Goal: Information Seeking & Learning: Compare options

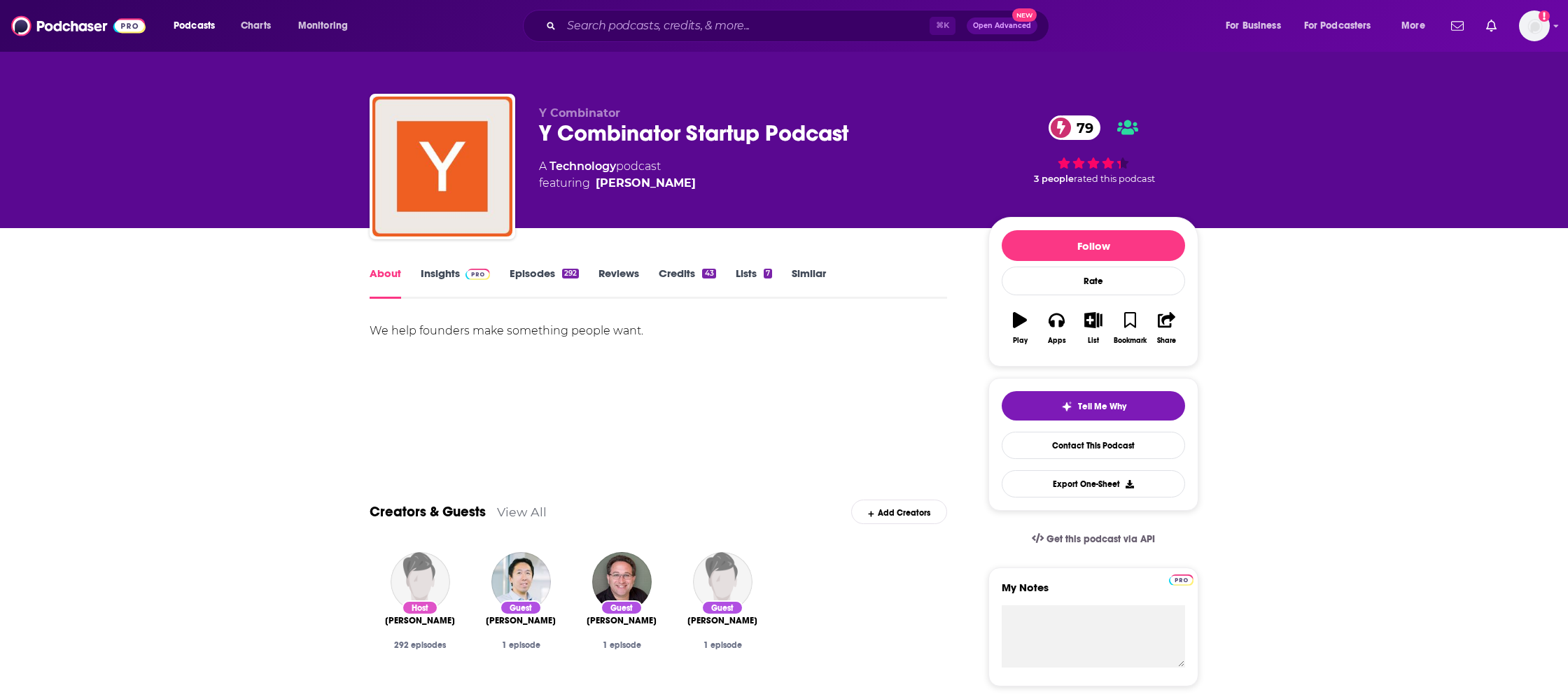
scroll to position [18, 0]
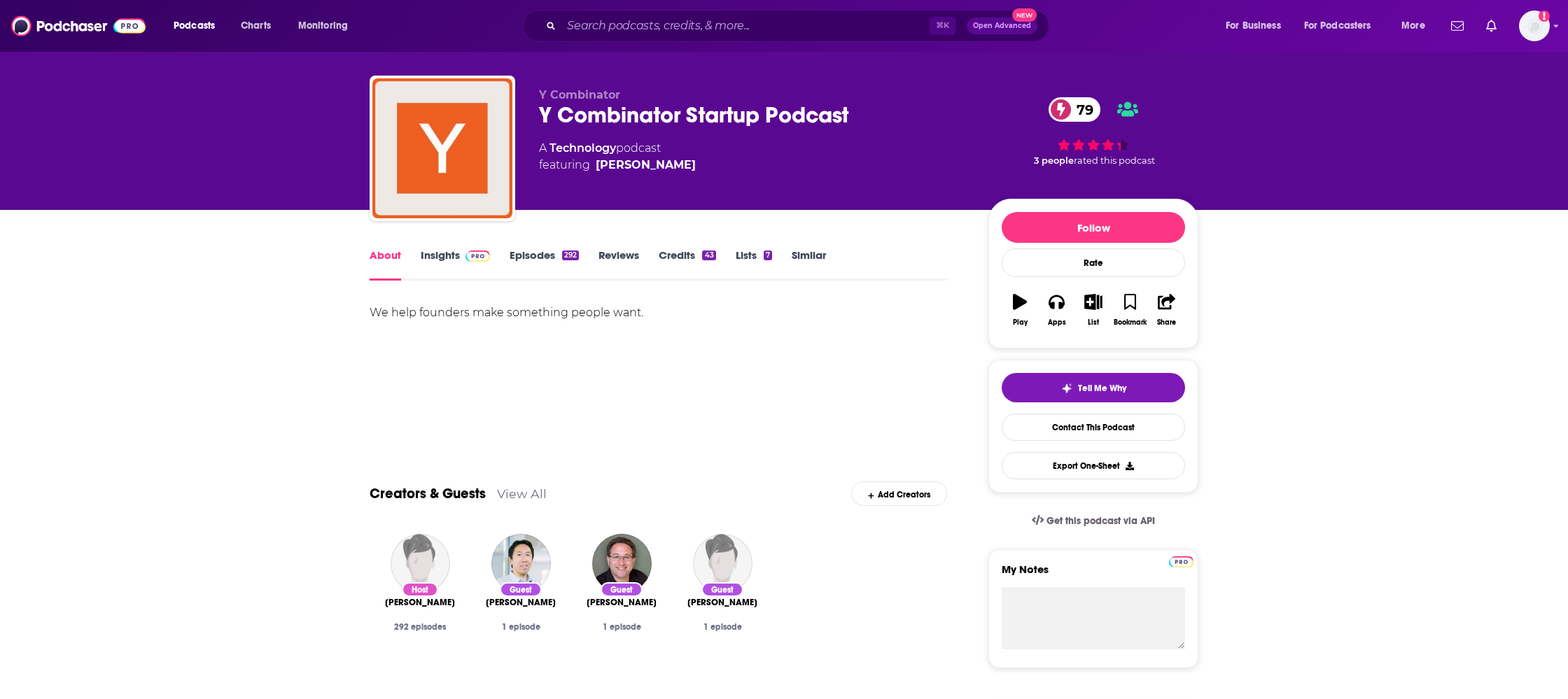
click at [803, 251] on link "Similar" at bounding box center [809, 264] width 35 height 32
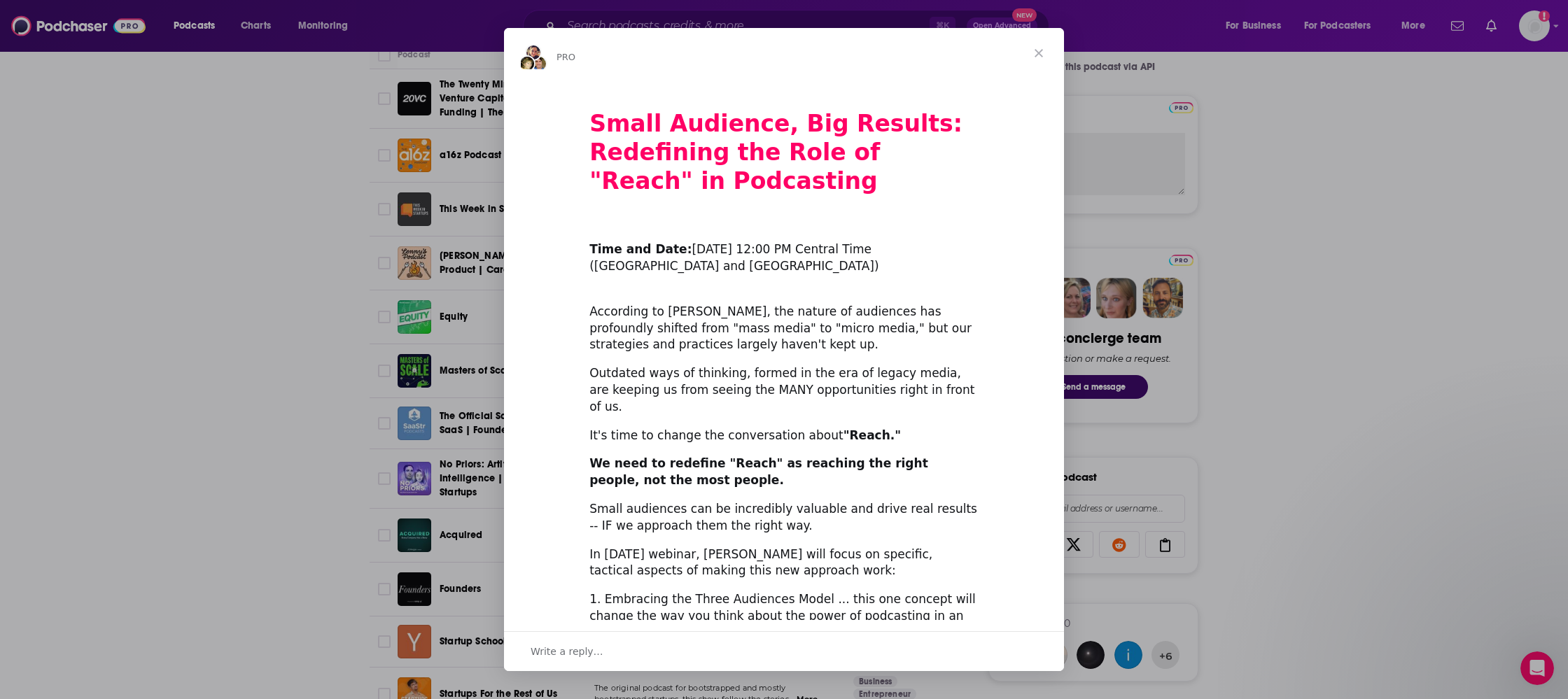
click at [1033, 54] on span "Close" at bounding box center [1038, 53] width 50 height 50
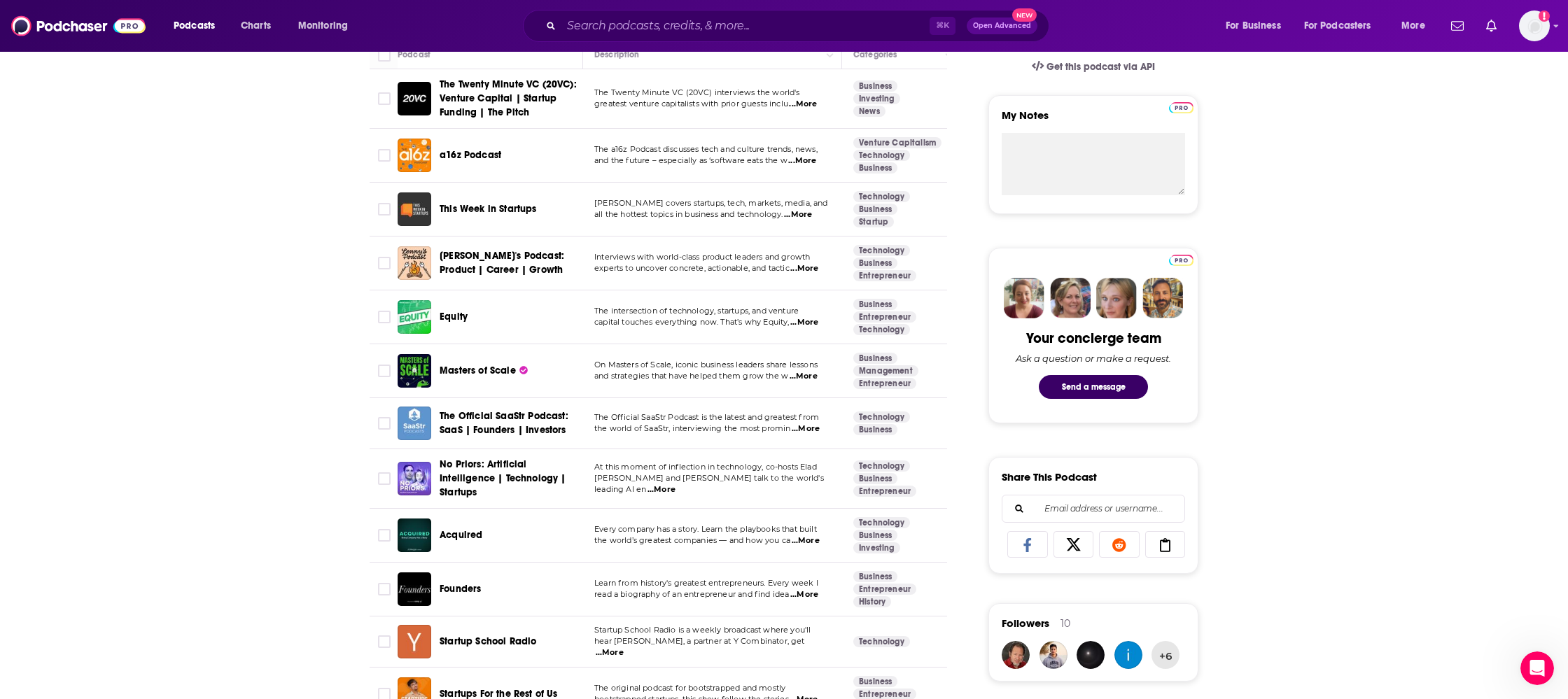
scroll to position [589, 0]
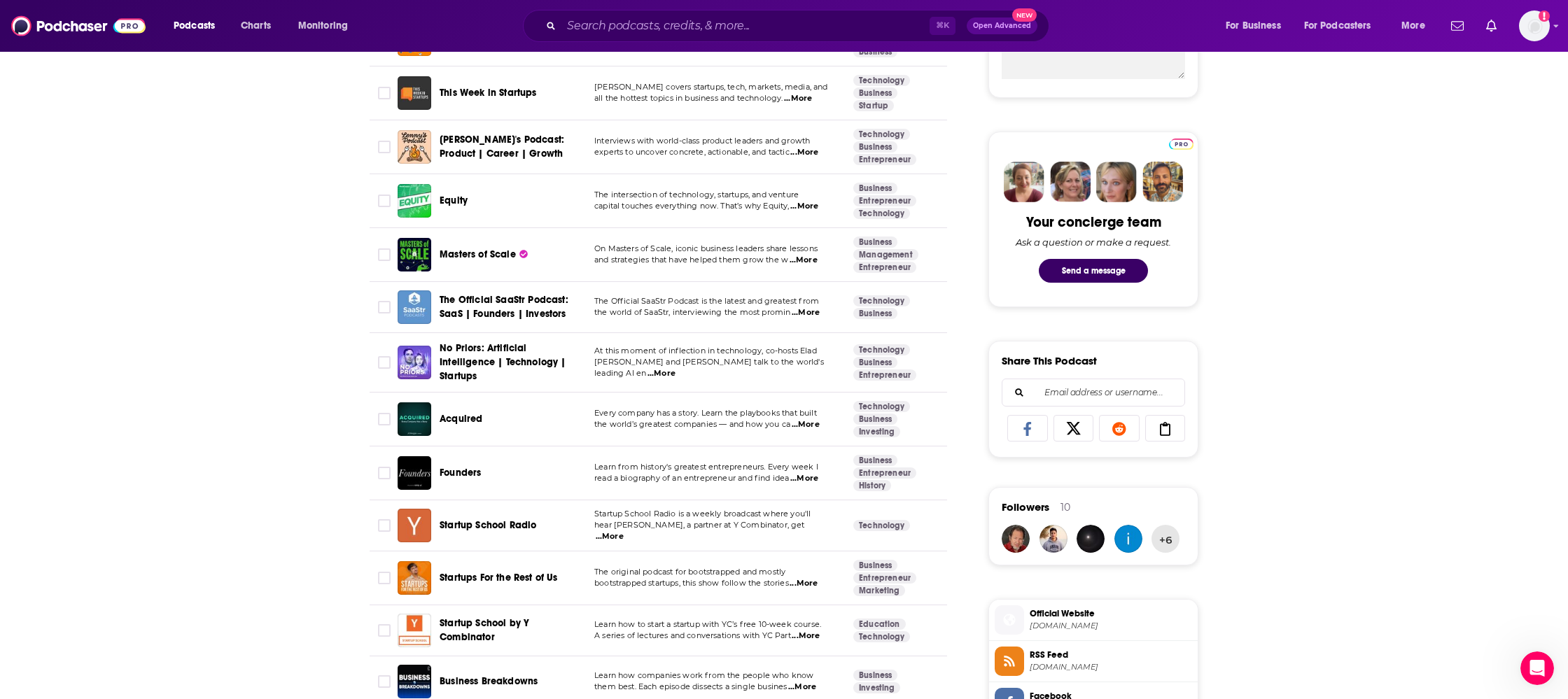
scroll to position [656, 0]
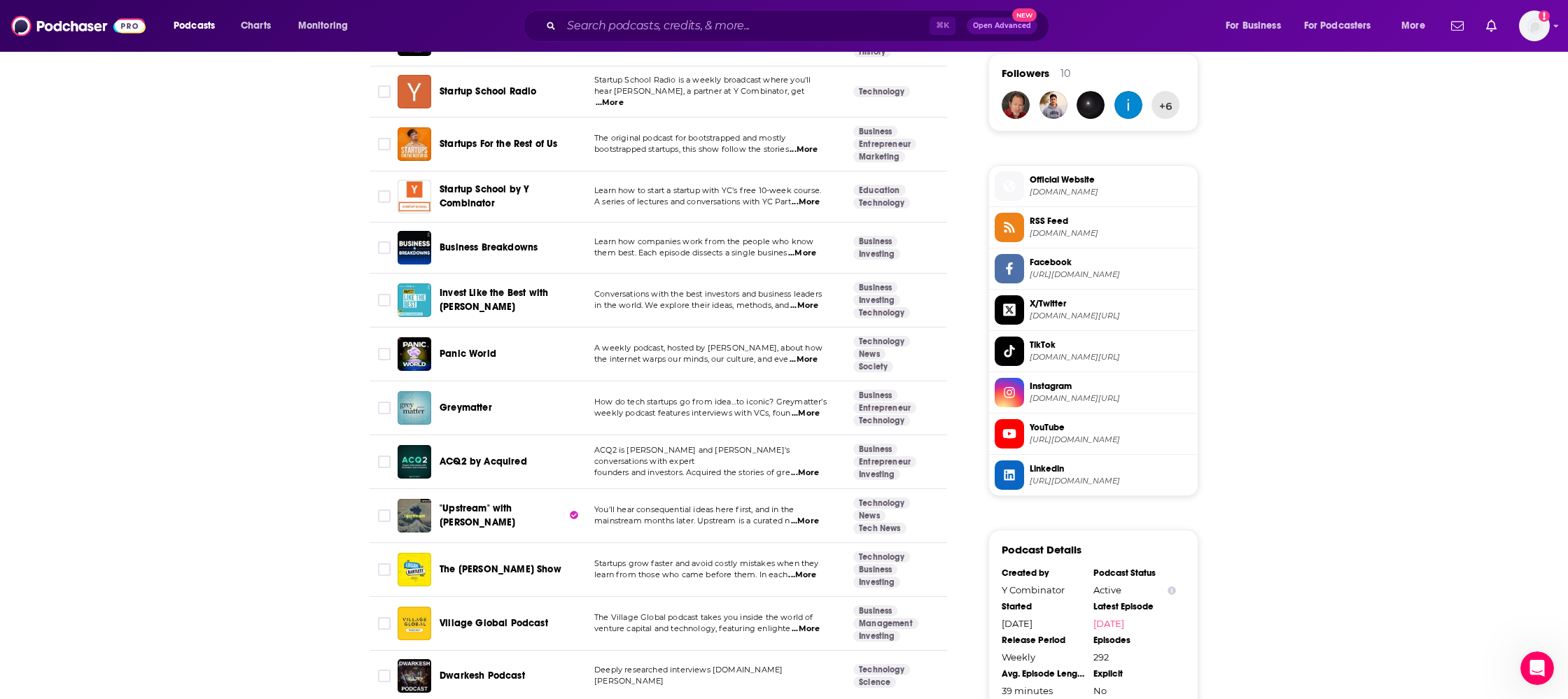
scroll to position [1031, 0]
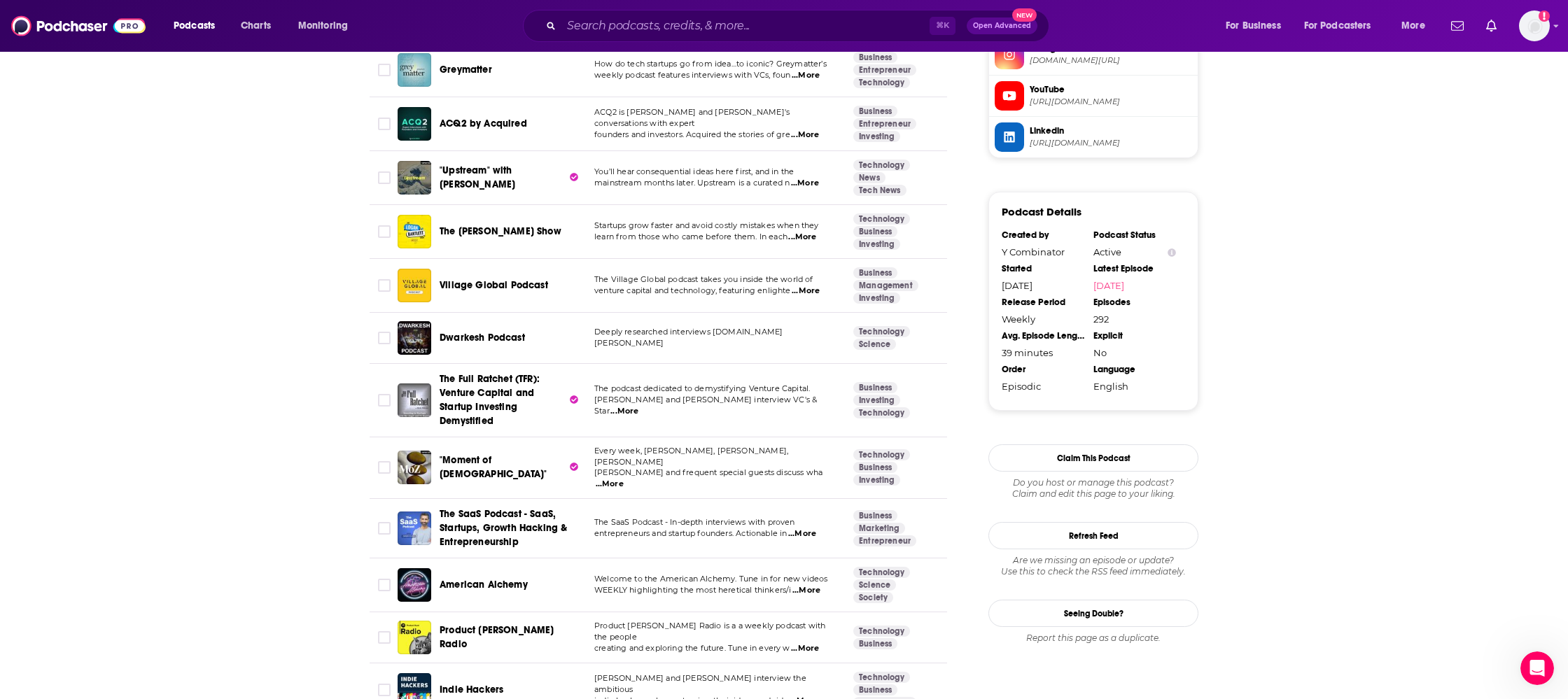
scroll to position [1587, 0]
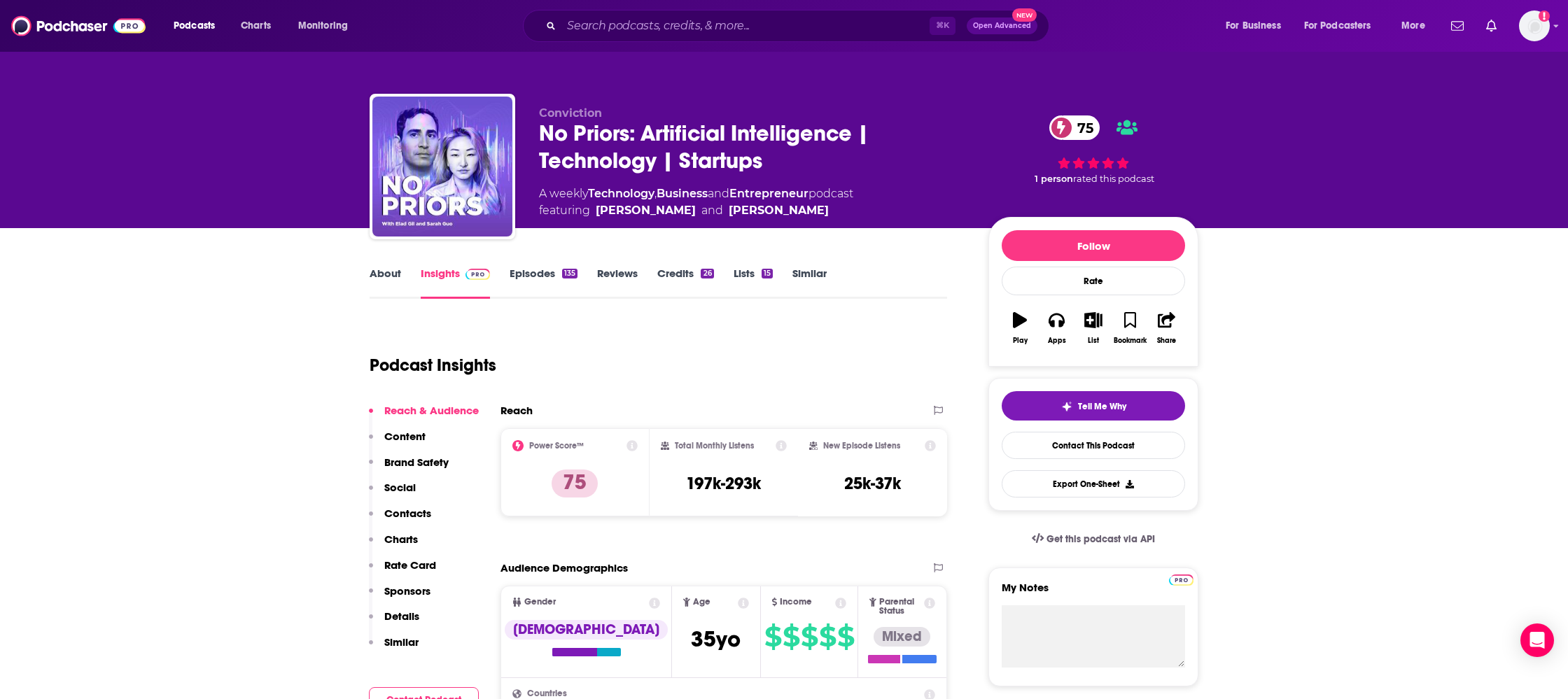
click at [538, 274] on link "Episodes 135" at bounding box center [544, 283] width 68 height 32
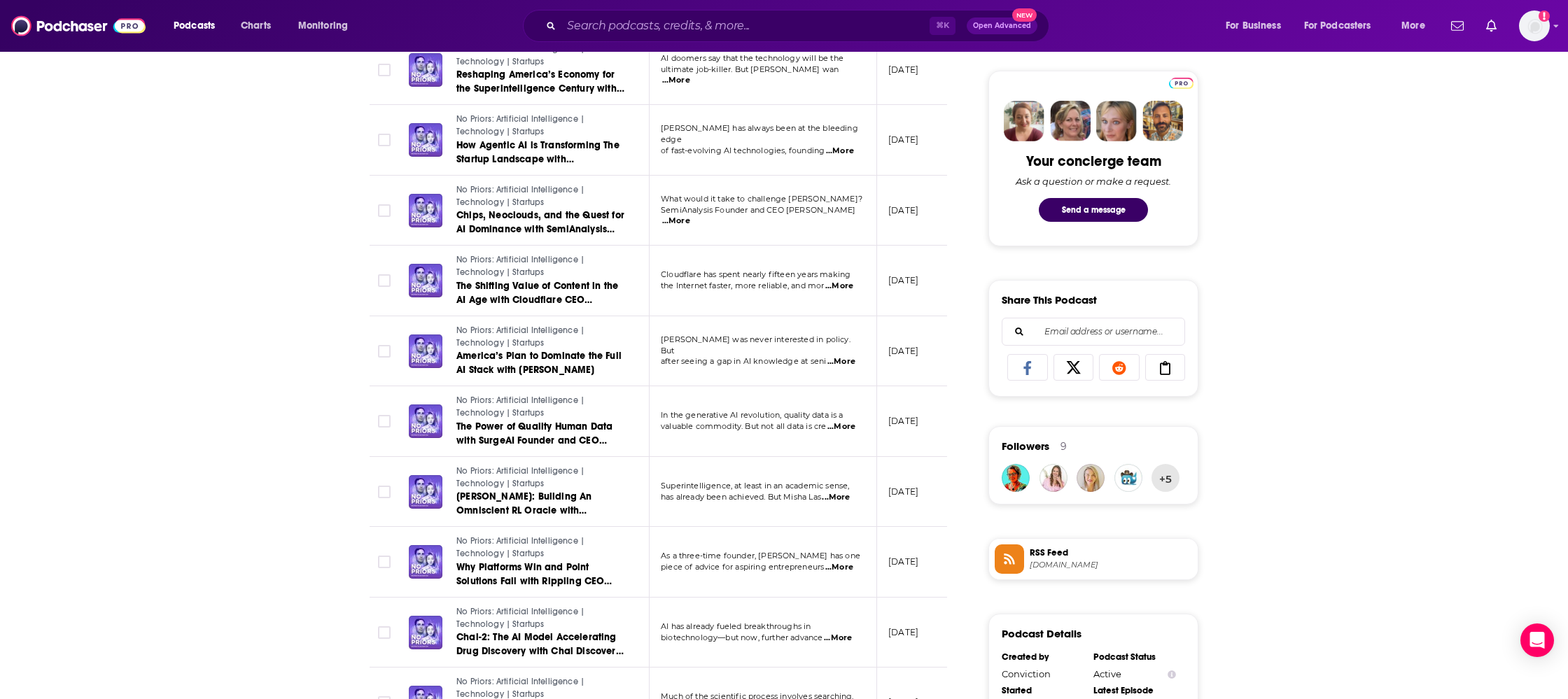
scroll to position [727, 0]
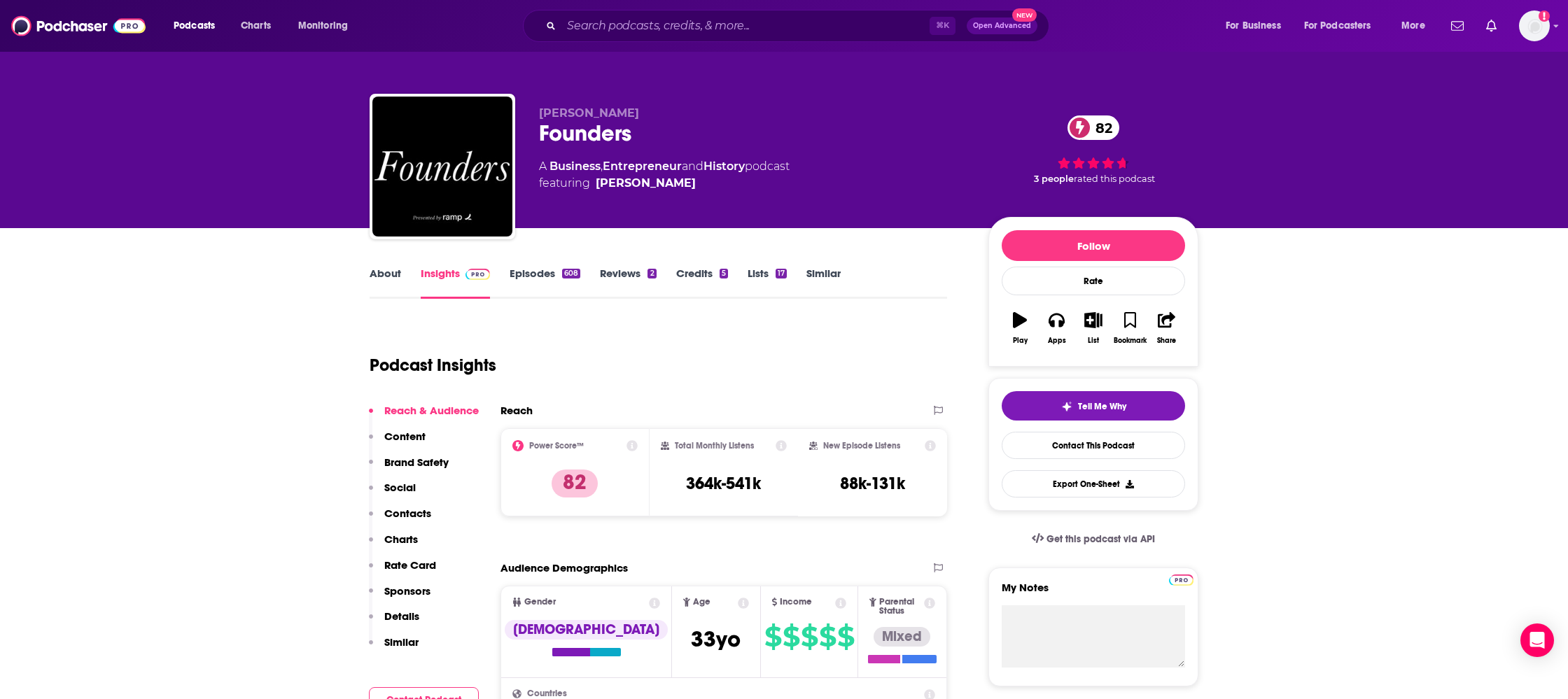
click at [530, 278] on link "Episodes 608" at bounding box center [545, 283] width 71 height 32
